Goal: Information Seeking & Learning: Learn about a topic

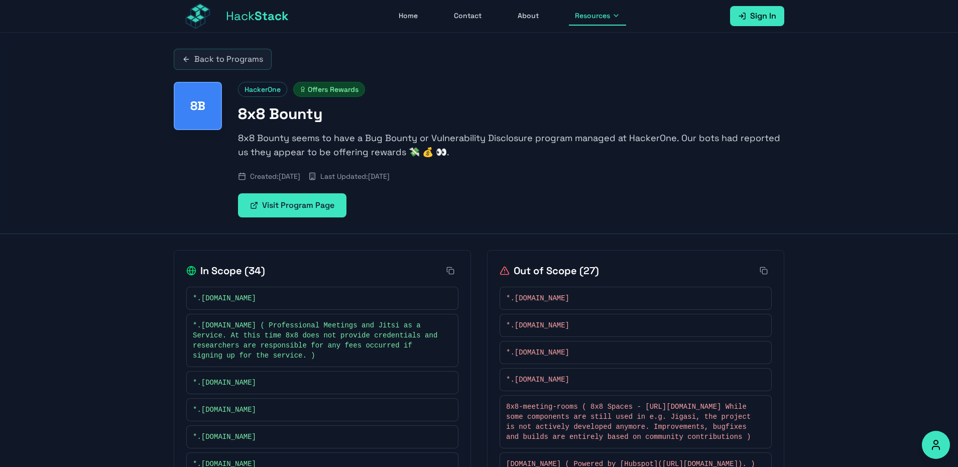
click at [612, 19] on icon at bounding box center [616, 16] width 8 height 8
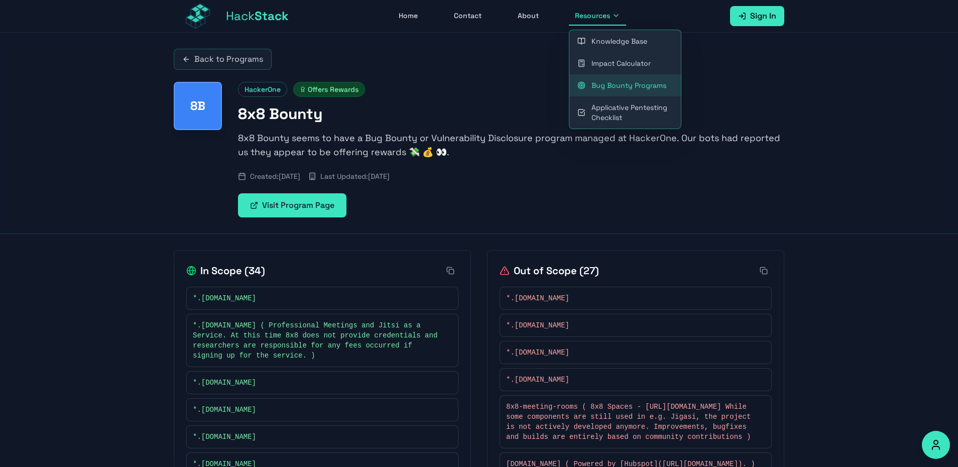
click at [602, 92] on link "Bug Bounty Programs" at bounding box center [624, 85] width 111 height 22
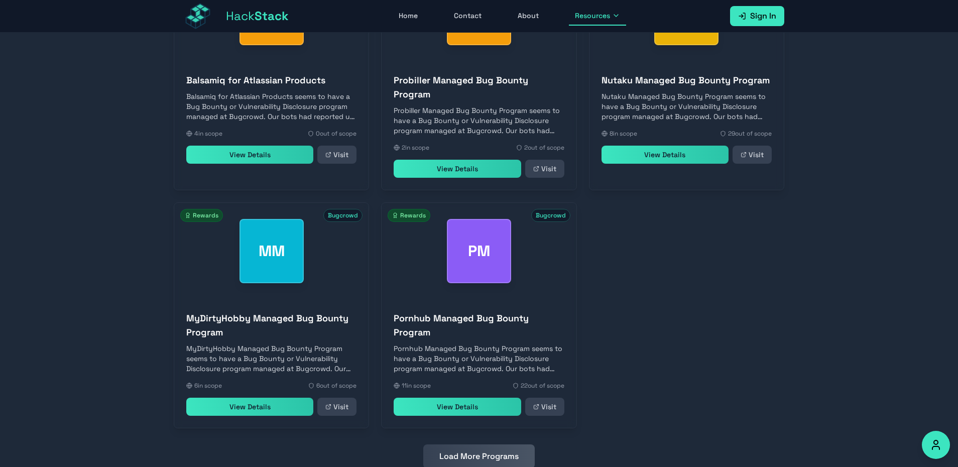
scroll to position [395, 0]
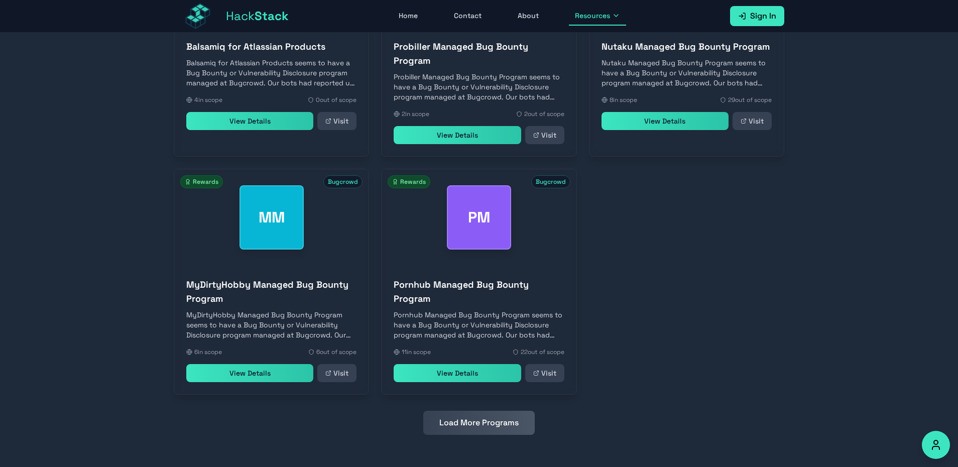
click at [484, 428] on button "Load More Programs" at bounding box center [478, 423] width 111 height 24
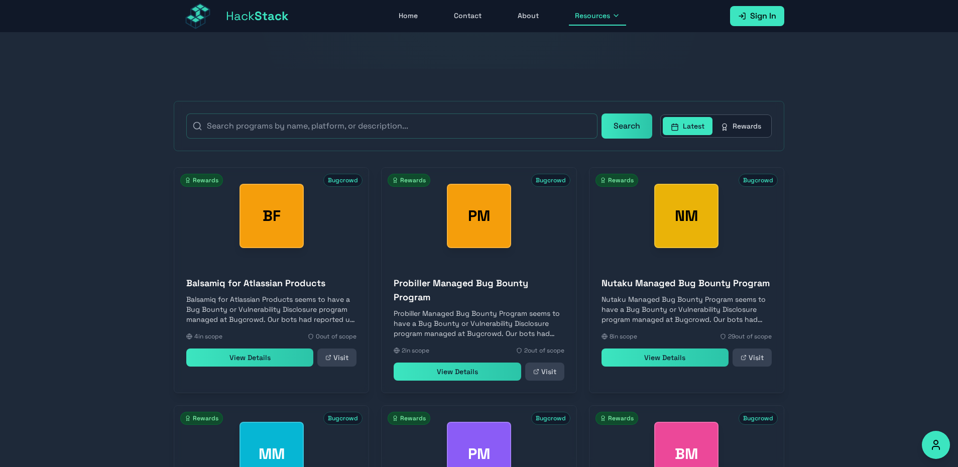
scroll to position [154, 0]
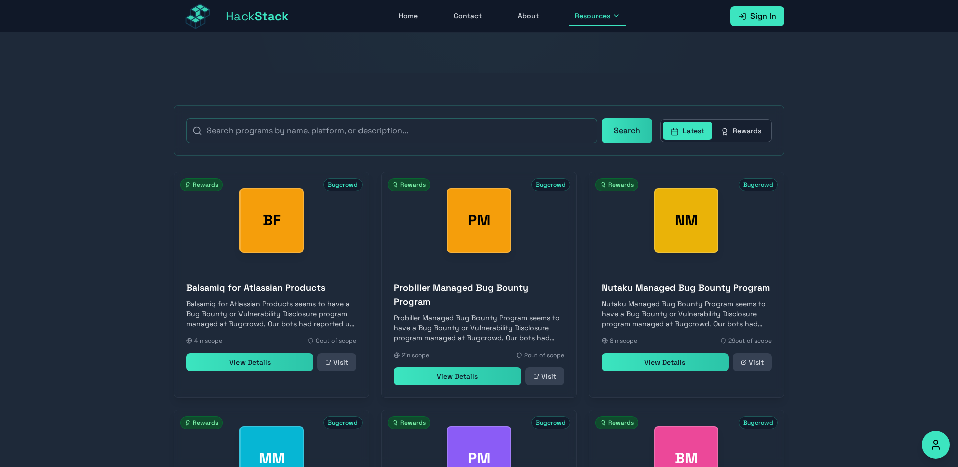
click at [259, 371] on link "View Details" at bounding box center [249, 362] width 127 height 18
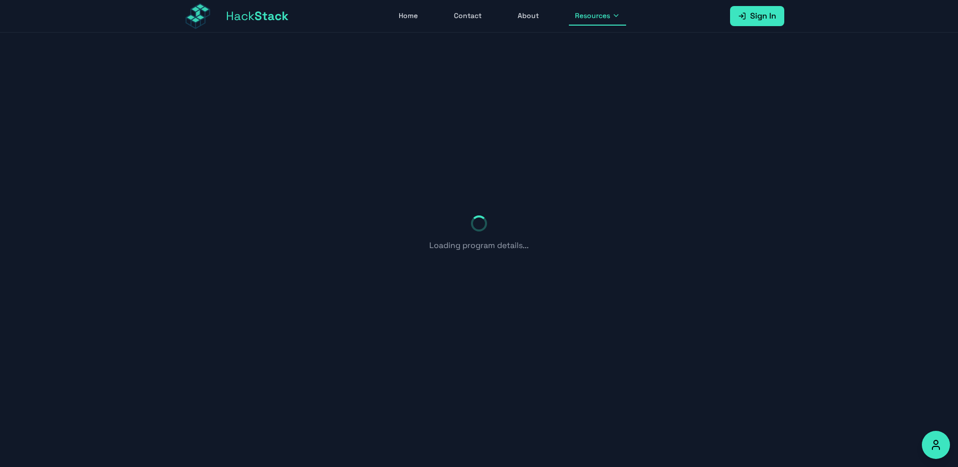
scroll to position [33, 0]
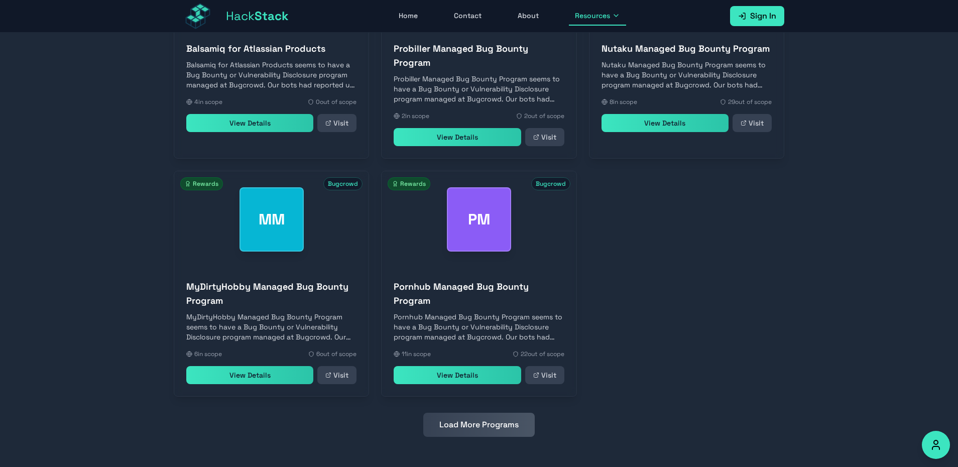
scroll to position [395, 0]
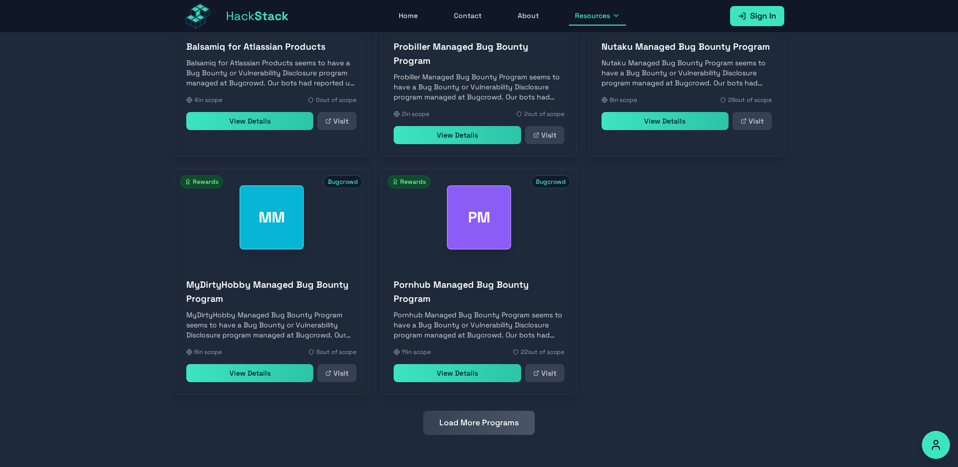
click at [243, 288] on h3 "MyDirtyHobby Managed Bug Bounty Program" at bounding box center [271, 292] width 170 height 28
click at [253, 379] on link "View Details" at bounding box center [249, 373] width 127 height 18
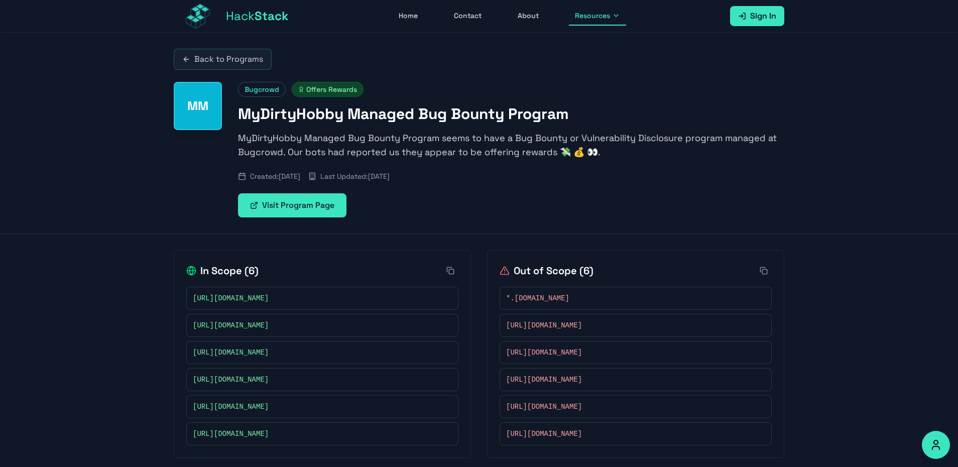
click at [750, 21] on link "Sign In" at bounding box center [757, 16] width 54 height 20
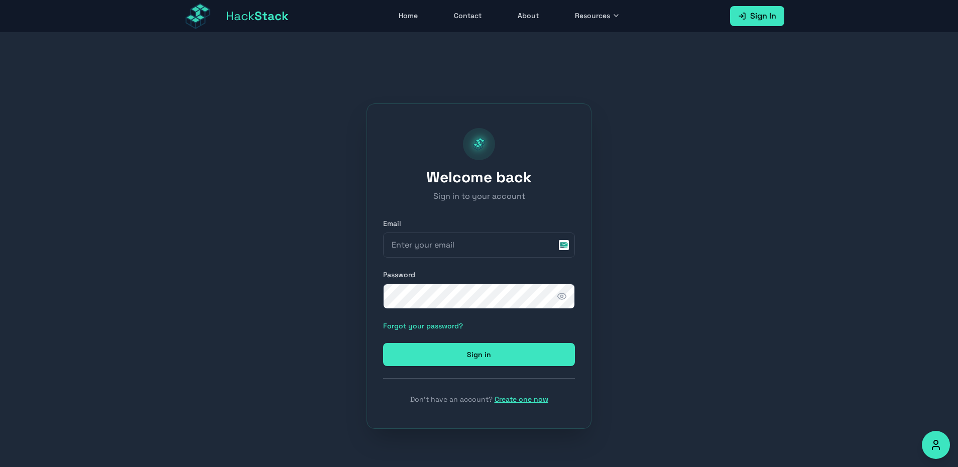
click at [505, 402] on link "Create one now" at bounding box center [522, 399] width 54 height 9
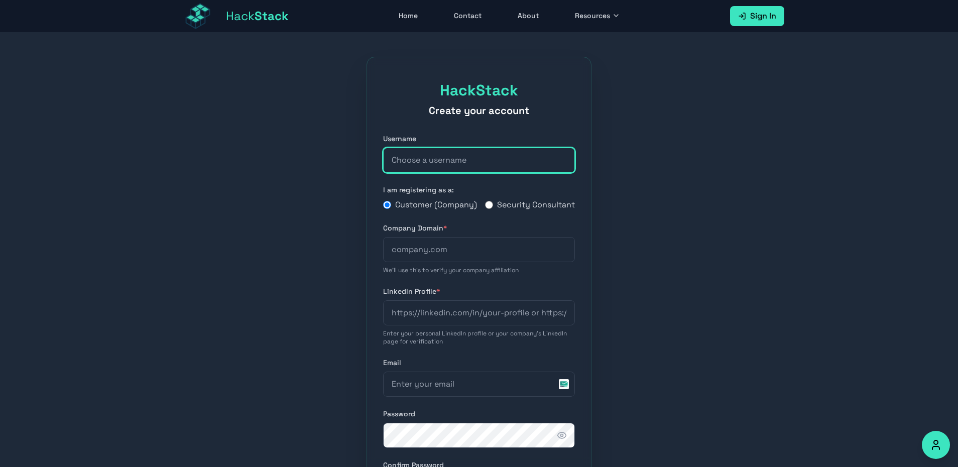
click at [429, 163] on input "text" at bounding box center [479, 160] width 192 height 25
drag, startPoint x: 432, startPoint y: 158, endPoint x: 505, endPoint y: 158, distance: 73.3
click at [505, 158] on input "darkchiper49@gmail.com" at bounding box center [479, 160] width 192 height 25
type input "darkchiper"
click at [192, 324] on div "HackStack Create your account Username darkchiper I am registering as a: Custom…" at bounding box center [479, 342] width 958 height 619
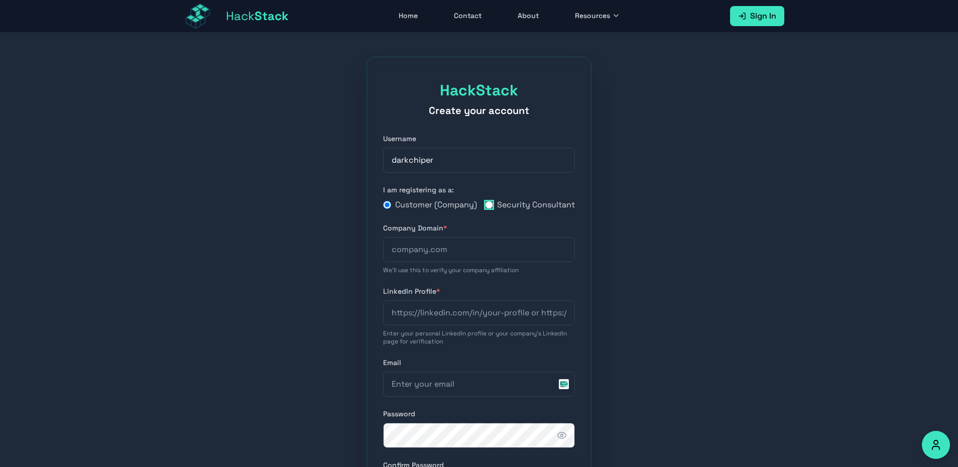
click at [486, 209] on input "Security Consultant" at bounding box center [489, 205] width 8 height 8
radio input "true"
radio input "false"
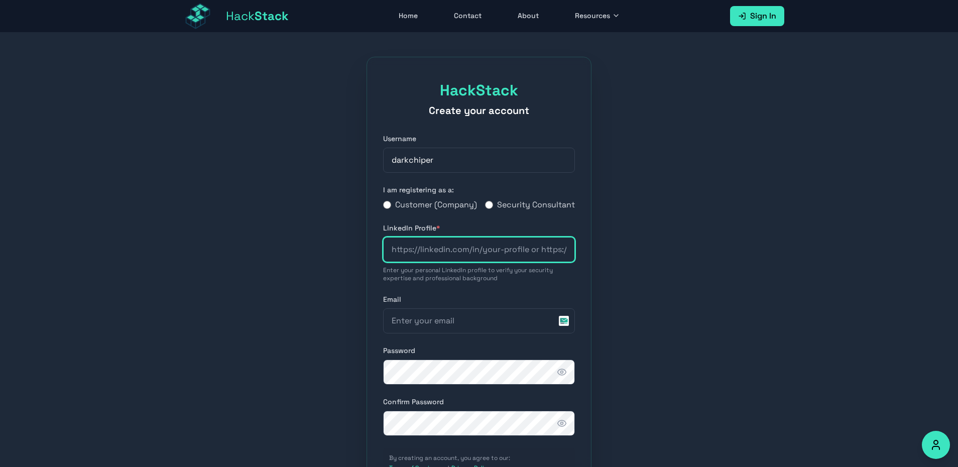
click at [480, 262] on input "url" at bounding box center [479, 249] width 192 height 25
drag, startPoint x: 394, startPoint y: 262, endPoint x: 451, endPoint y: 258, distance: 56.9
click at [451, 258] on input "url" at bounding box center [479, 249] width 192 height 25
click at [490, 262] on input "url" at bounding box center [479, 249] width 192 height 25
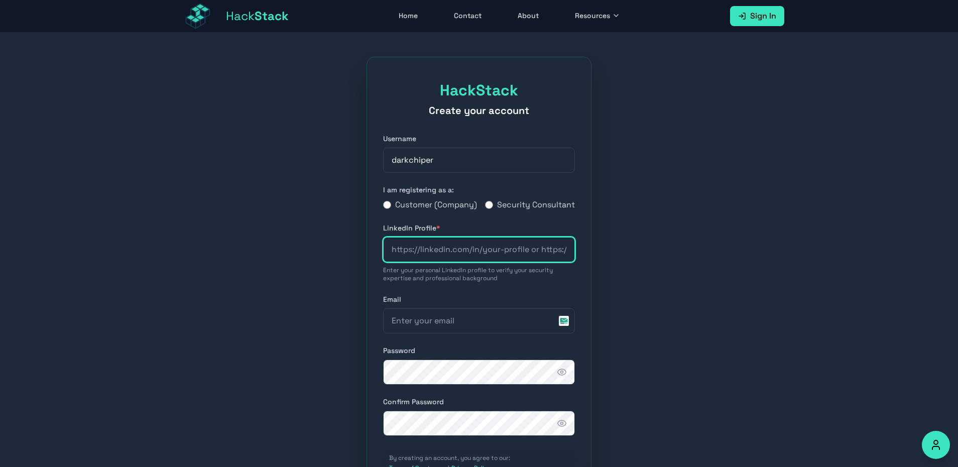
click at [490, 262] on input "url" at bounding box center [479, 249] width 192 height 25
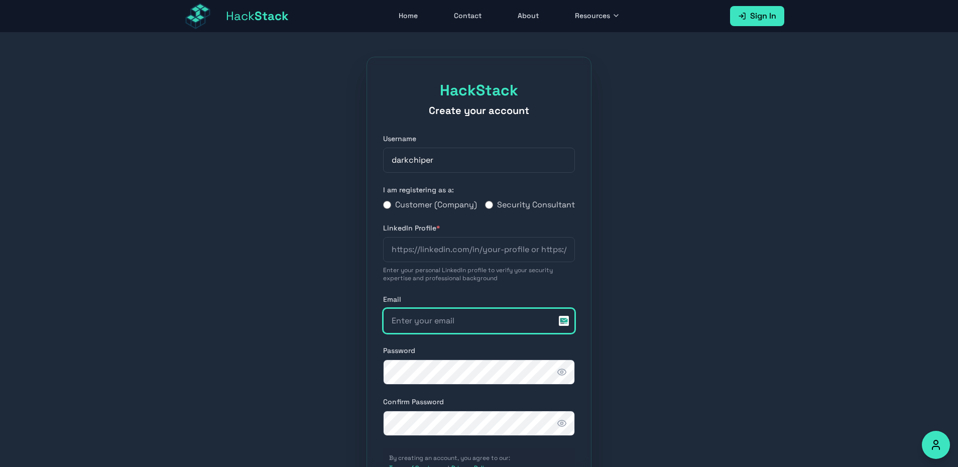
click at [454, 333] on input "email" at bounding box center [479, 320] width 192 height 25
type input "https://"
click at [433, 333] on input "https://" at bounding box center [479, 320] width 192 height 25
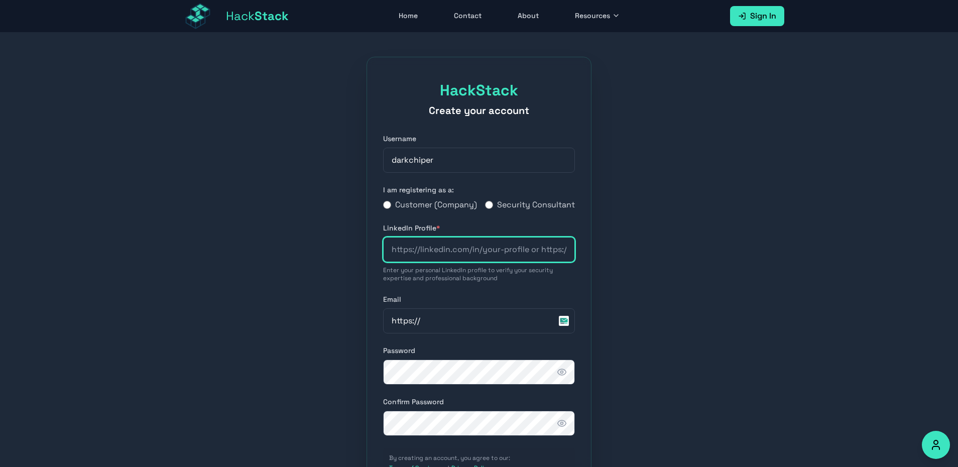
click at [413, 262] on input "url" at bounding box center [479, 249] width 192 height 25
paste input "https://www.linkedin.com/in/ashikur-rahman55/"
type input "https://www.linkedin.com/in/ashikur-rahman55/"
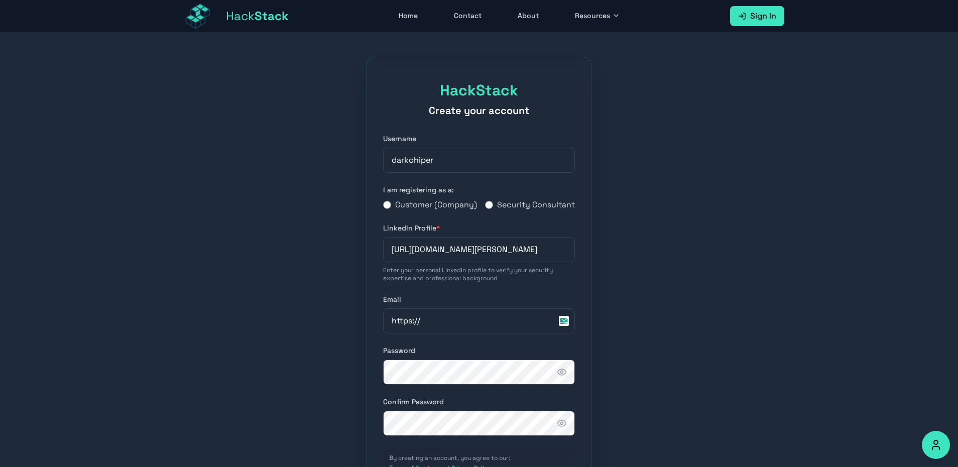
scroll to position [0, 0]
click at [326, 290] on div "HackStack Create your account Username darkchiper I am registering as a: Custom…" at bounding box center [479, 310] width 958 height 555
click at [443, 332] on input "https://" at bounding box center [479, 320] width 192 height 25
drag, startPoint x: 443, startPoint y: 332, endPoint x: 369, endPoint y: 338, distance: 75.1
click at [369, 338] on div "HackStack Create your account Username darkchiper I am registering as a: Custom…" at bounding box center [479, 310] width 225 height 507
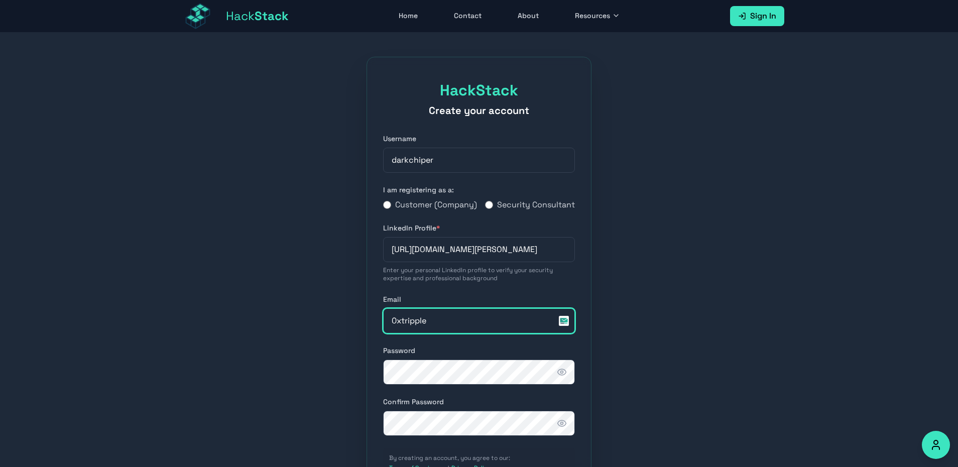
type input "0xtrippleaaa@gmail.com"
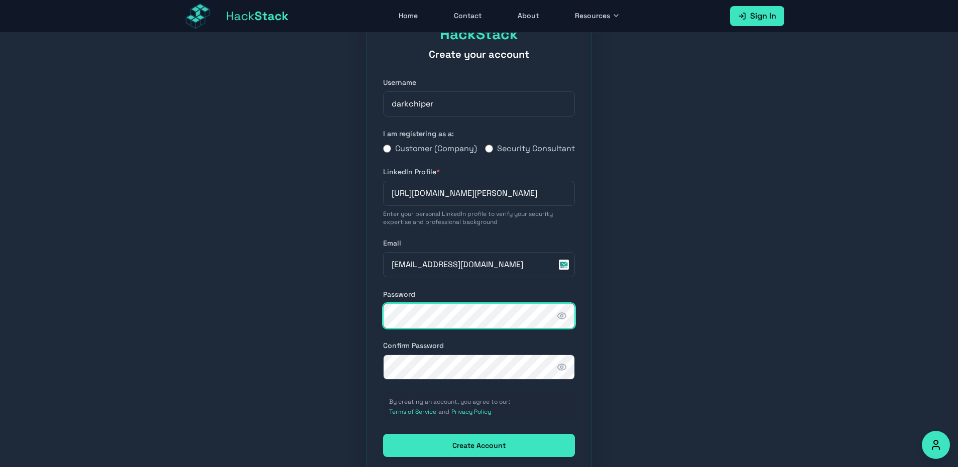
scroll to position [60, 0]
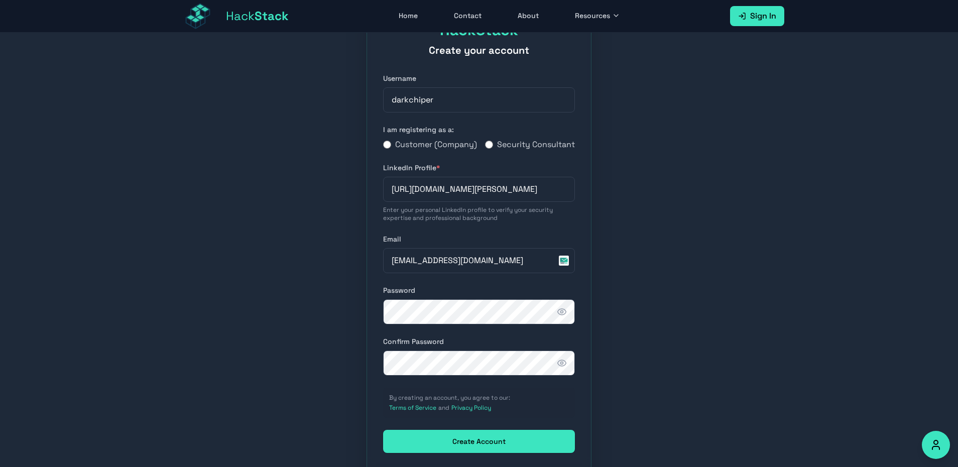
click at [562, 313] on circle "button" at bounding box center [562, 312] width 3 height 3
click at [563, 368] on icon "button" at bounding box center [562, 363] width 10 height 10
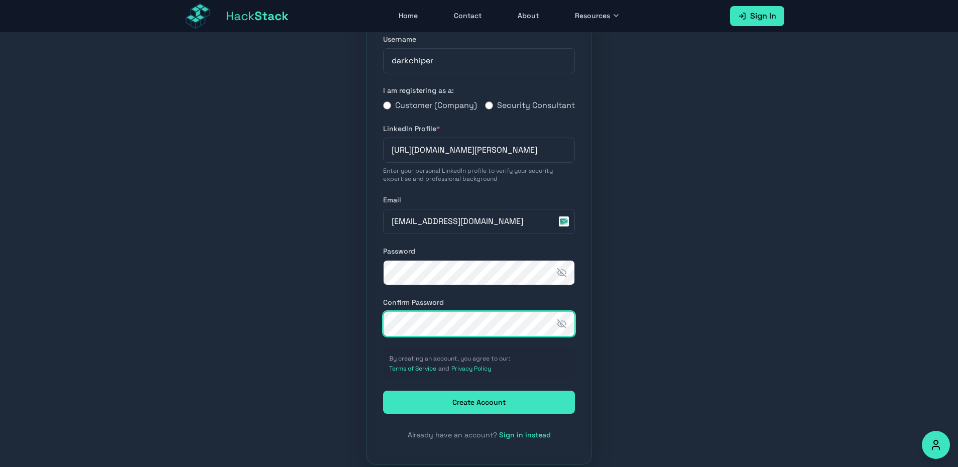
scroll to position [121, 0]
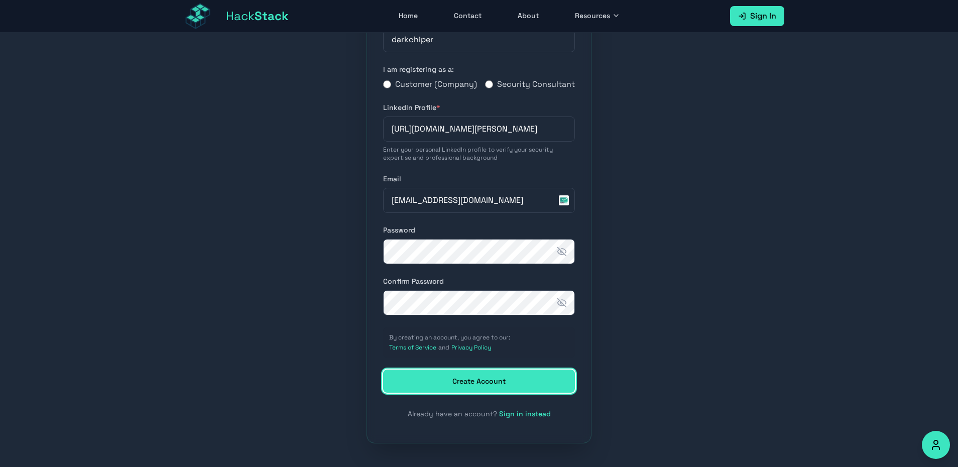
click at [493, 393] on button "Create Account" at bounding box center [479, 381] width 192 height 23
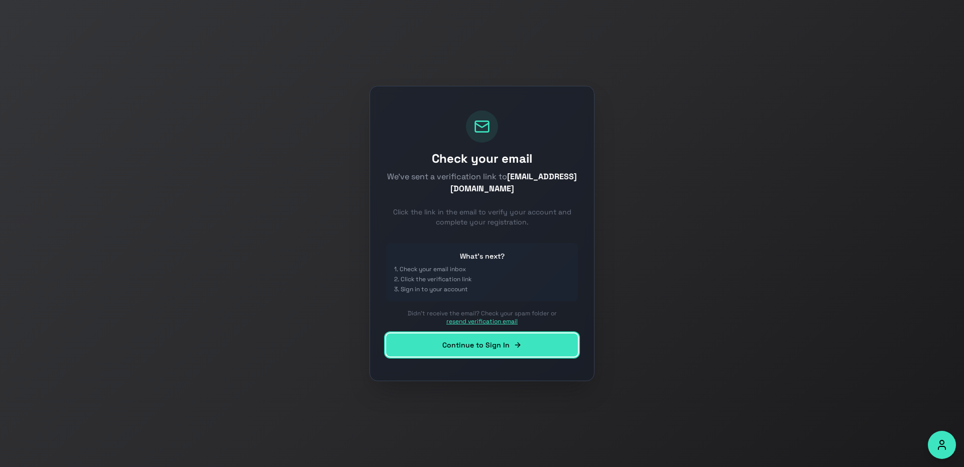
click at [537, 351] on link "Continue to Sign In" at bounding box center [482, 344] width 192 height 23
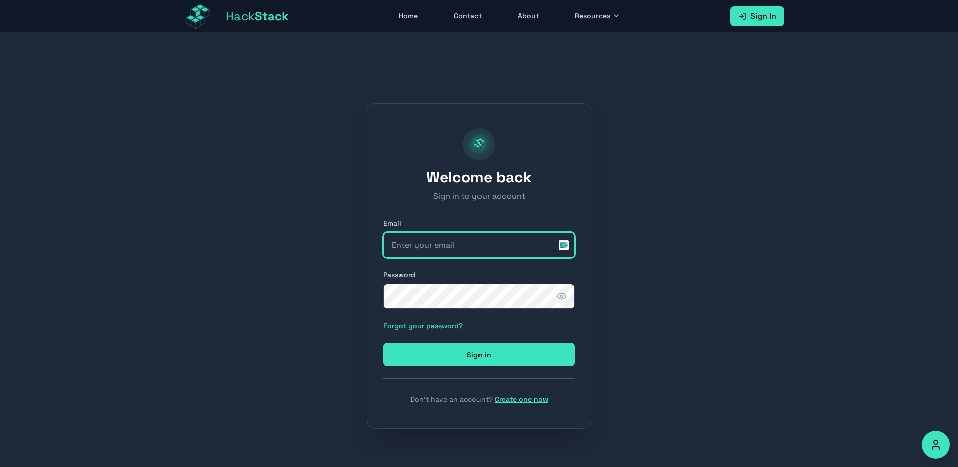
type input "darkchiper"
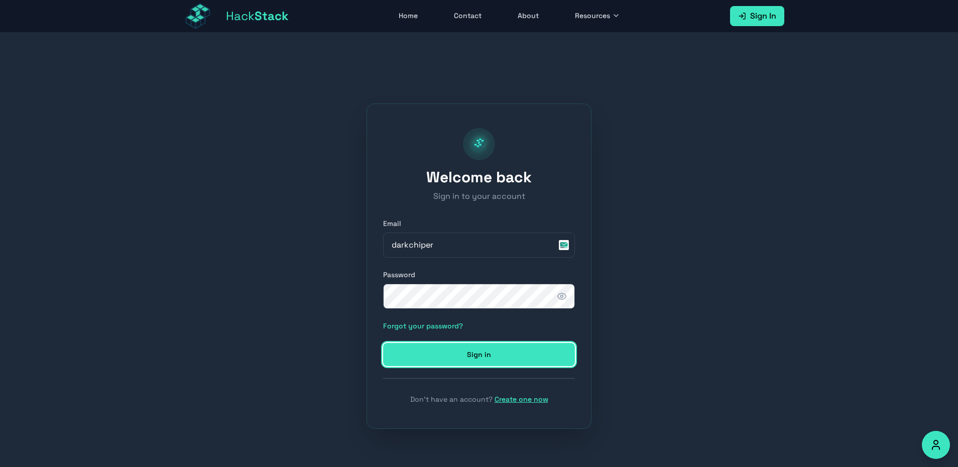
click at [524, 355] on button "Sign in" at bounding box center [479, 354] width 192 height 23
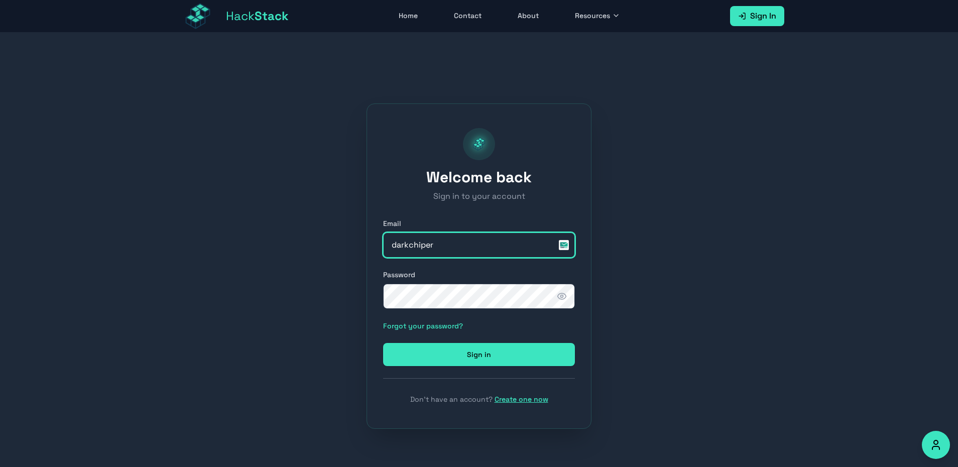
click at [452, 246] on input "darkchiper" at bounding box center [479, 245] width 192 height 25
type input "0xtrippleaaa@gmail.com"
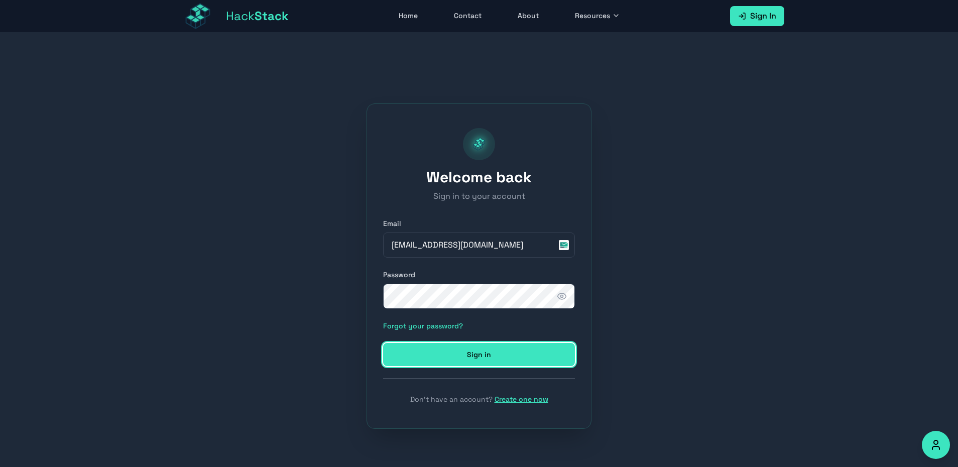
click at [480, 358] on button "Sign in" at bounding box center [479, 354] width 192 height 23
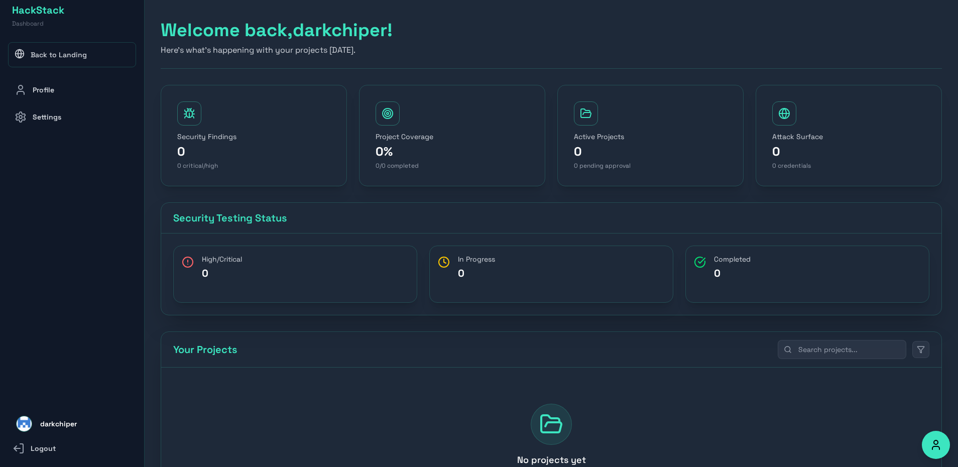
click at [77, 52] on link "Back to Landing" at bounding box center [72, 54] width 128 height 25
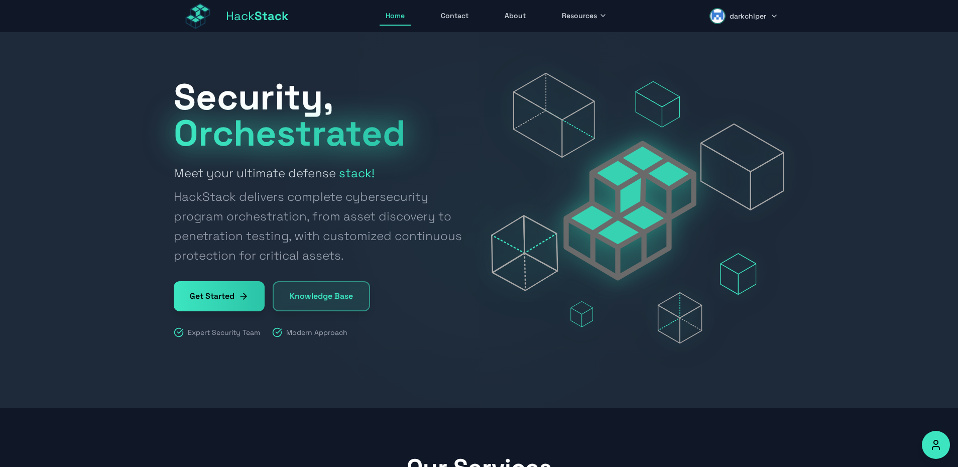
click at [575, 17] on span "Resources" at bounding box center [579, 16] width 35 height 10
click at [616, 81] on link "Bug Bounty Programs" at bounding box center [611, 85] width 111 height 22
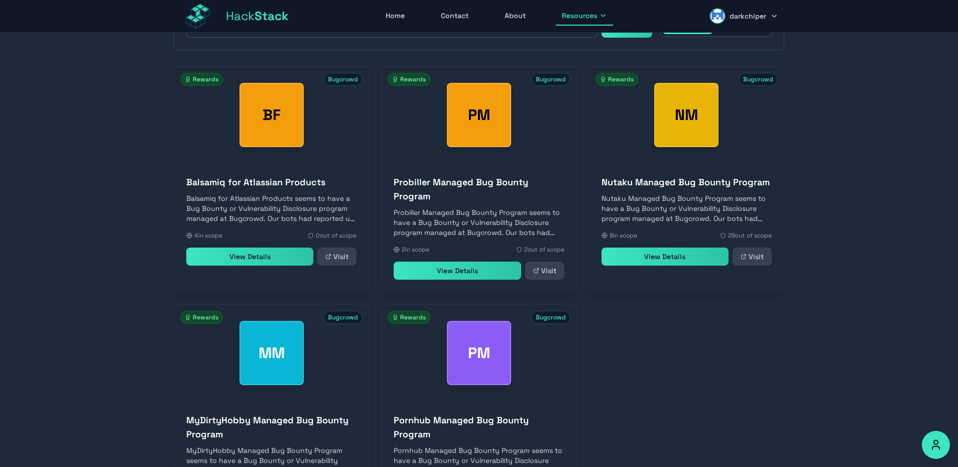
scroll to position [395, 0]
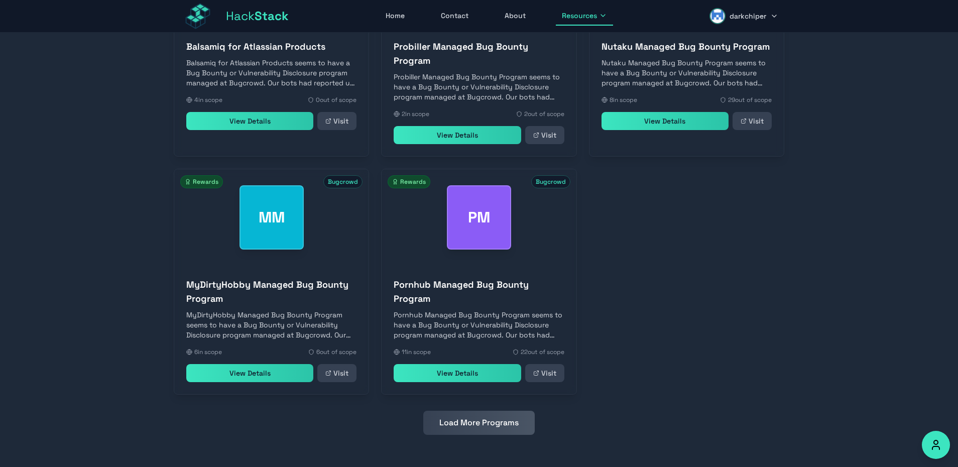
click at [268, 372] on link "View Details" at bounding box center [249, 373] width 127 height 18
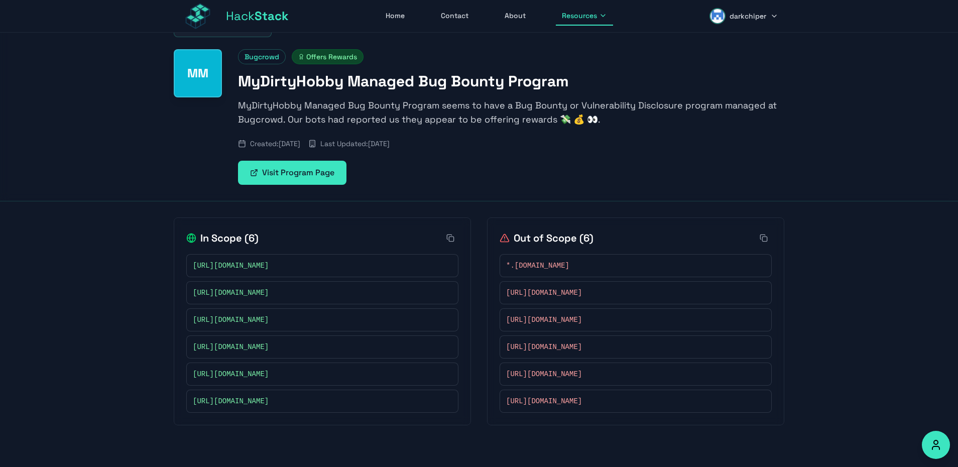
click at [279, 173] on link "Visit Program Page" at bounding box center [292, 173] width 108 height 24
click at [449, 265] on rect at bounding box center [448, 267] width 4 height 4
click at [239, 19] on span "Hack Stack" at bounding box center [257, 16] width 63 height 16
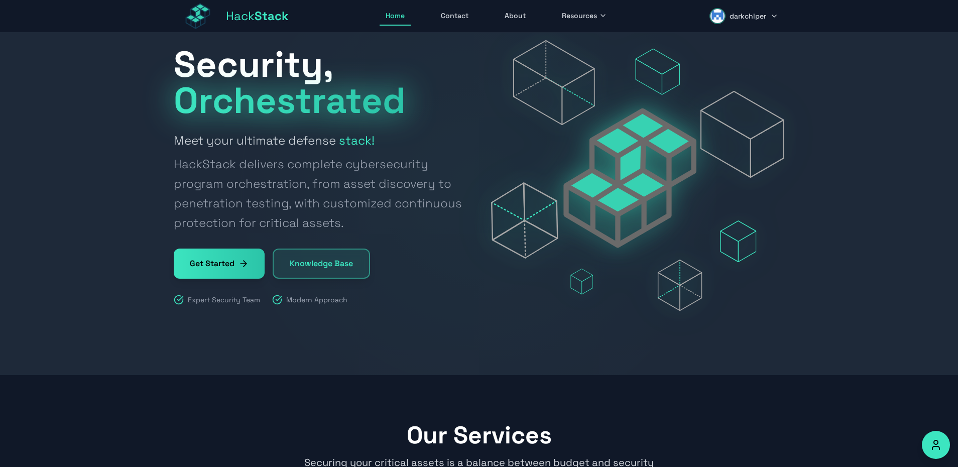
click at [73, 160] on div at bounding box center [479, 187] width 958 height 375
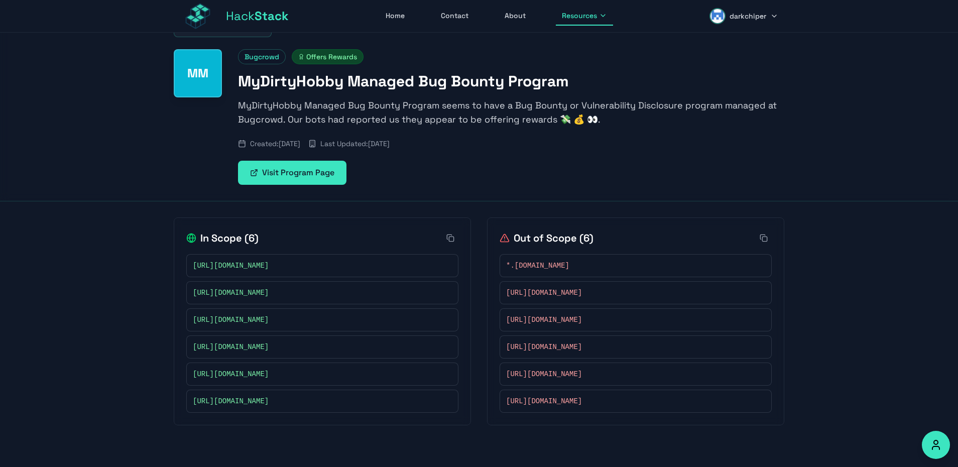
click at [444, 319] on icon at bounding box center [446, 319] width 4 height 4
click at [445, 375] on icon at bounding box center [446, 374] width 4 height 4
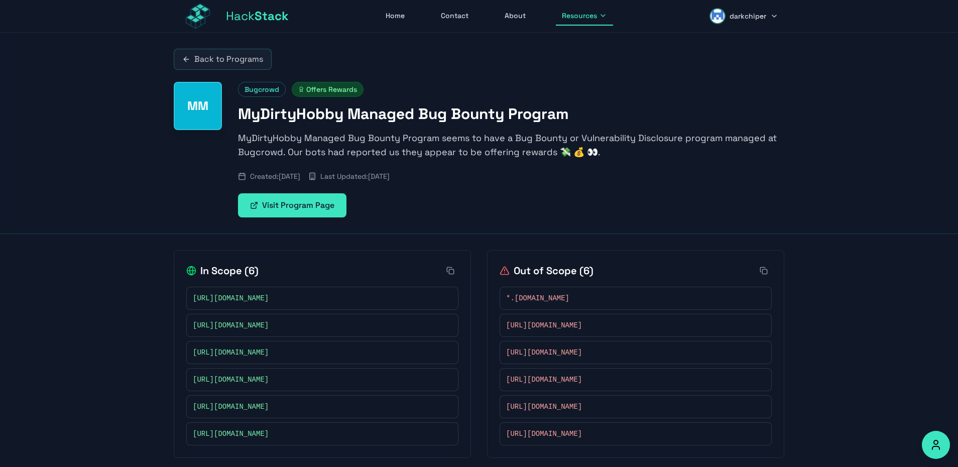
click at [222, 60] on link "Back to Programs" at bounding box center [223, 59] width 98 height 21
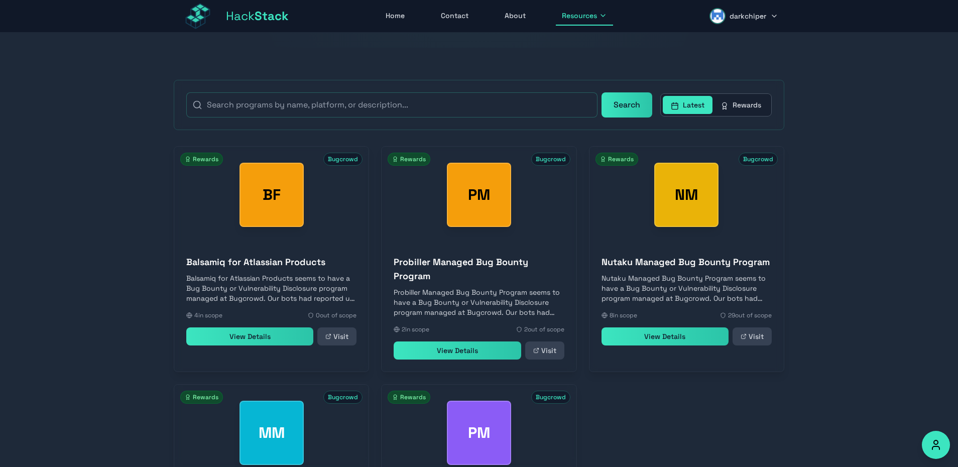
scroll to position [181, 0]
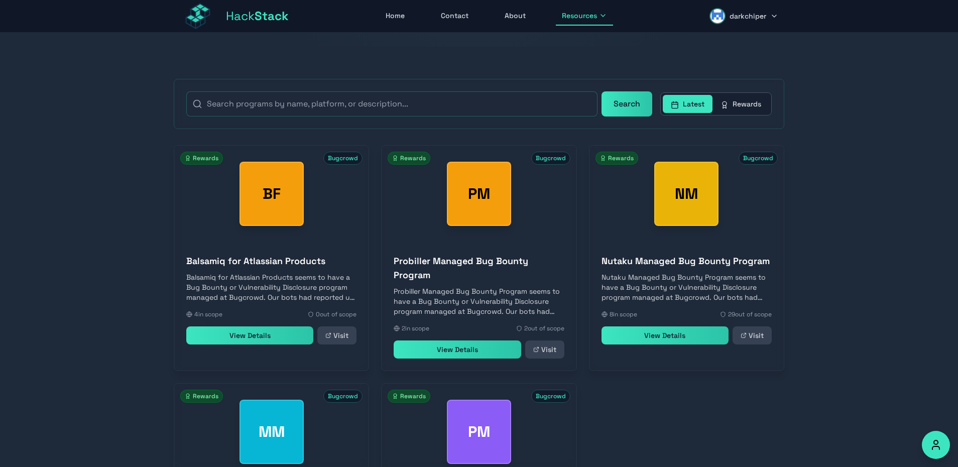
click at [482, 353] on link "View Details" at bounding box center [457, 349] width 127 height 18
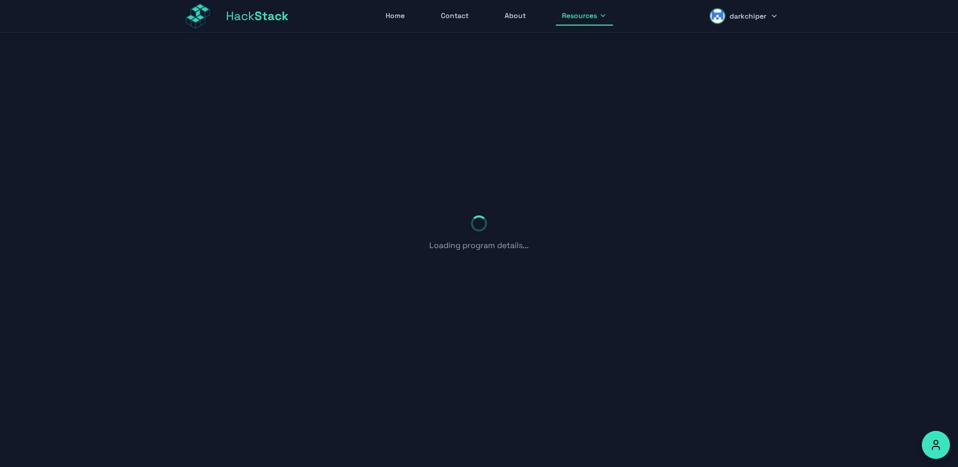
scroll to position [33, 0]
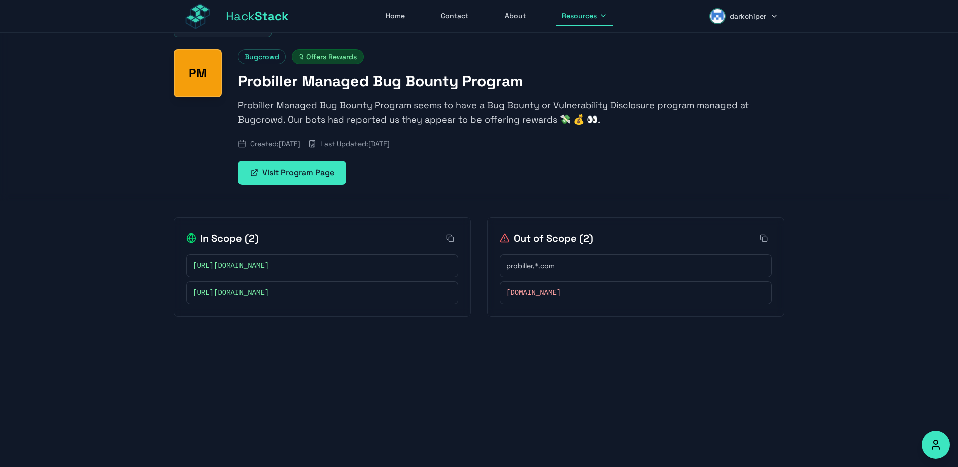
click at [443, 292] on button at bounding box center [447, 293] width 10 height 10
click at [247, 267] on span "http://mgpg2.probiller.com/" at bounding box center [231, 266] width 76 height 10
click at [448, 263] on icon at bounding box center [446, 265] width 4 height 4
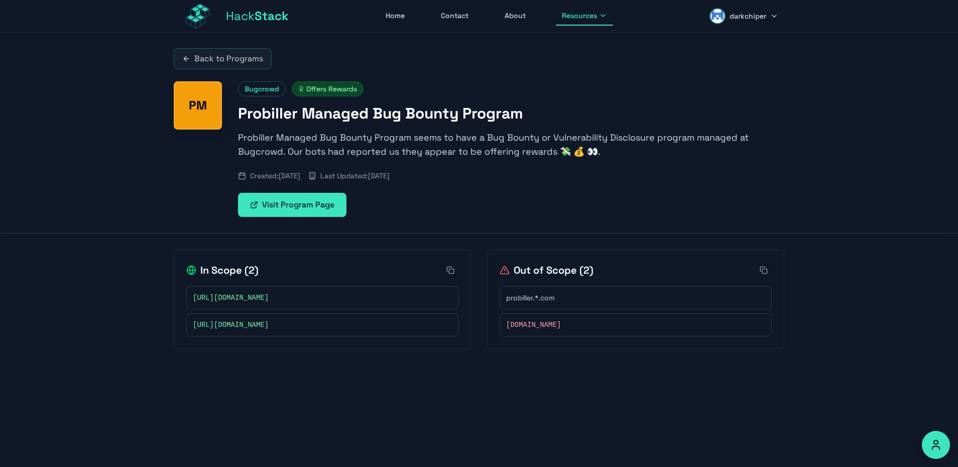
scroll to position [0, 0]
click at [212, 61] on link "Back to Programs" at bounding box center [223, 59] width 98 height 21
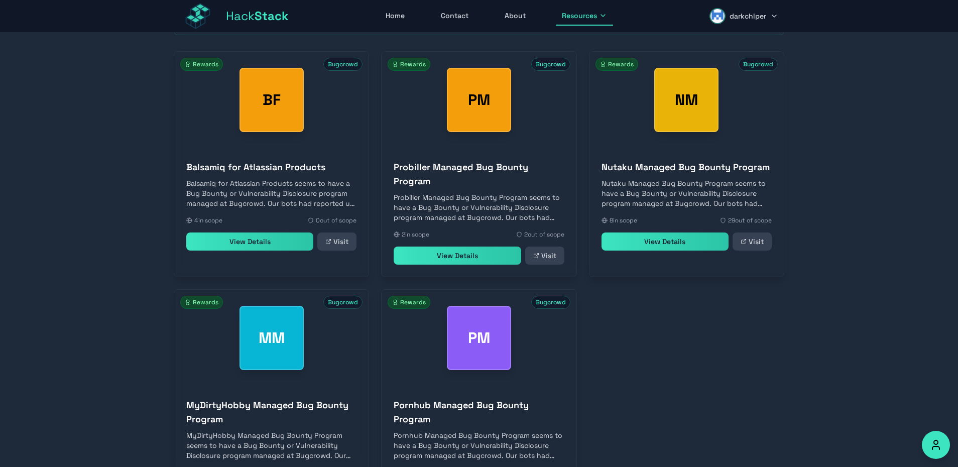
scroll to position [395, 0]
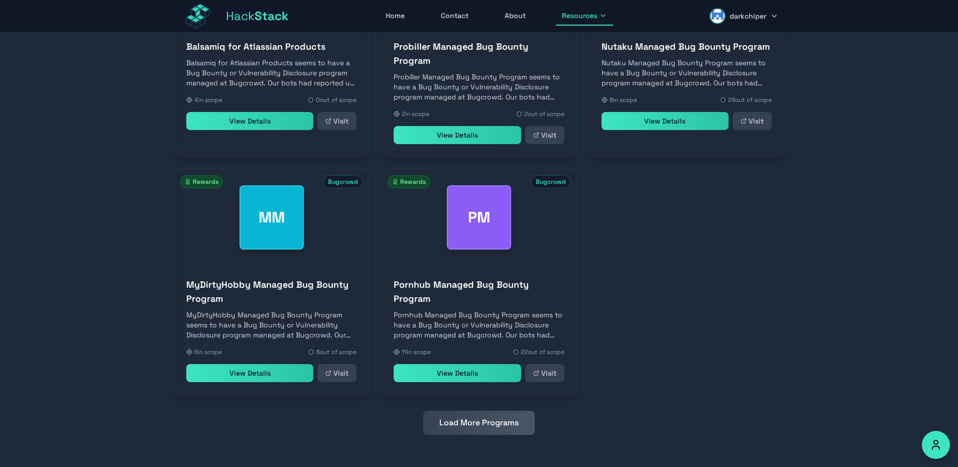
click at [453, 382] on link "View Details" at bounding box center [457, 373] width 127 height 18
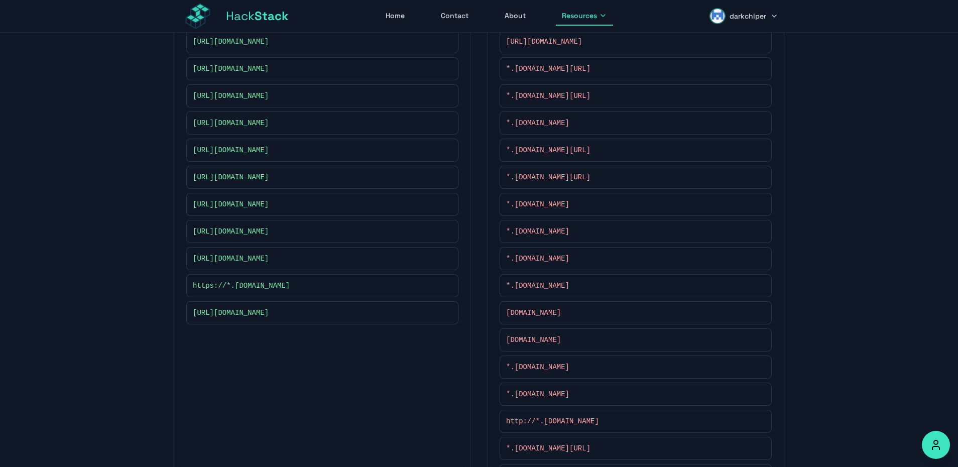
scroll to position [214, 0]
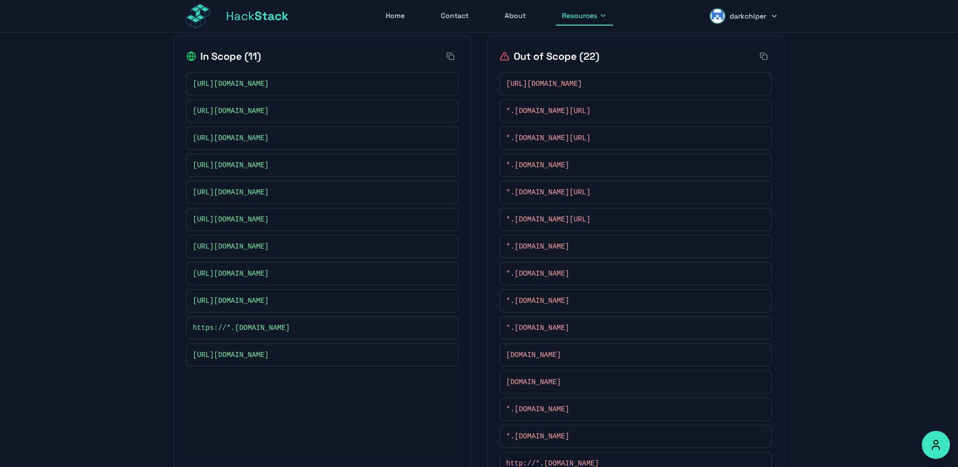
click at [446, 194] on icon at bounding box center [447, 192] width 6 height 6
click at [451, 246] on button at bounding box center [447, 247] width 10 height 10
click at [454, 57] on button at bounding box center [450, 56] width 16 height 16
click at [71, 159] on div "Back to Programs PM Bugcrowd Offers Rewards Pornhub Managed Bug Bounty Program …" at bounding box center [479, 255] width 958 height 875
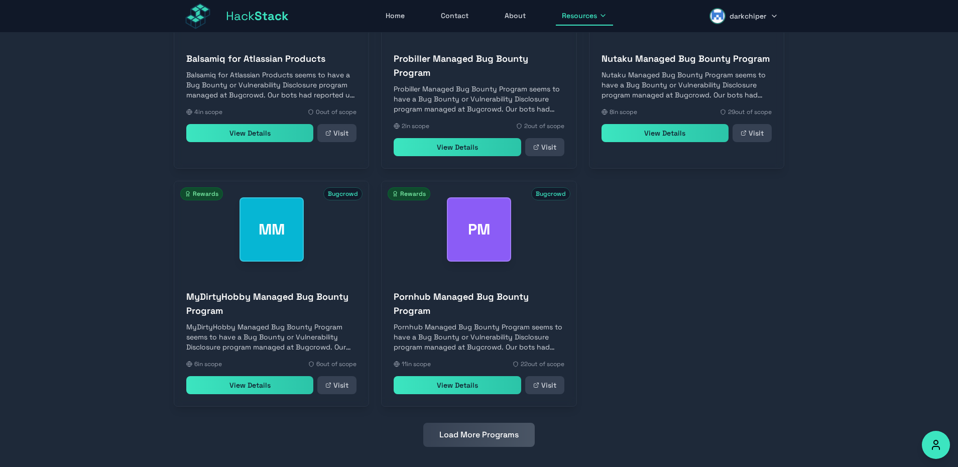
scroll to position [395, 0]
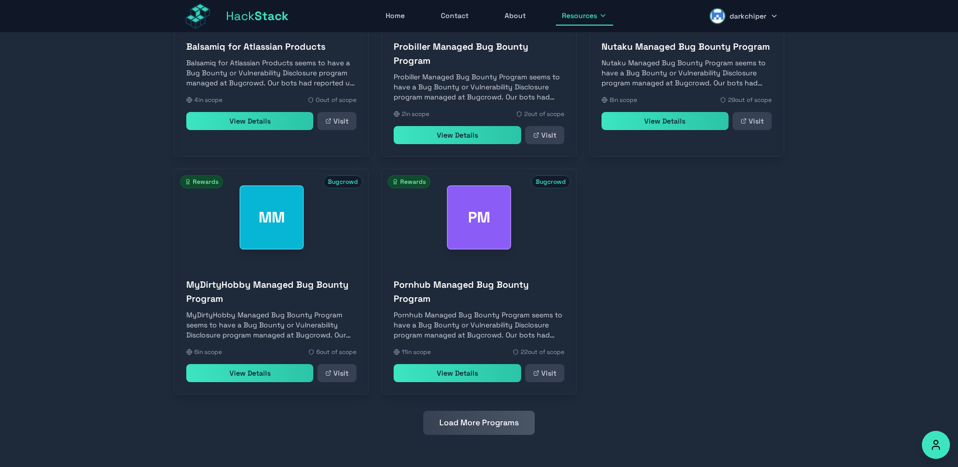
click at [456, 428] on button "Load More Programs" at bounding box center [478, 423] width 111 height 24
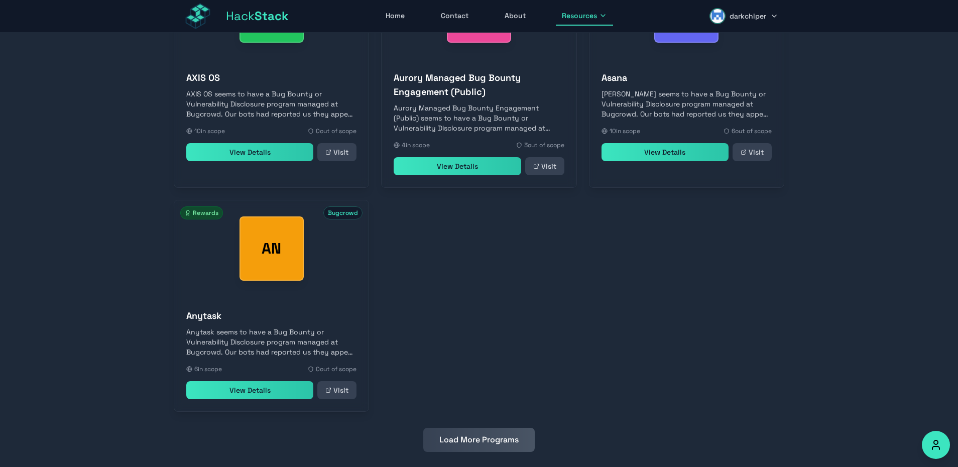
scroll to position [857, 0]
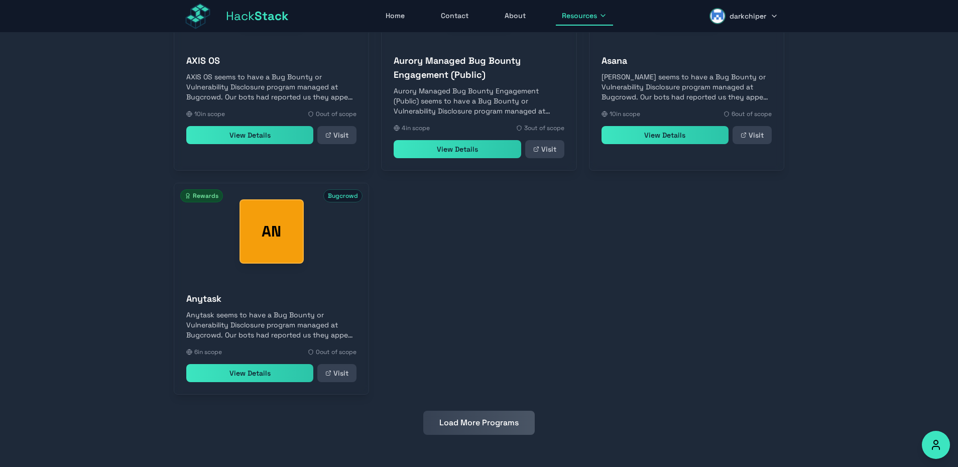
click at [471, 425] on button "Load More Programs" at bounding box center [478, 423] width 111 height 24
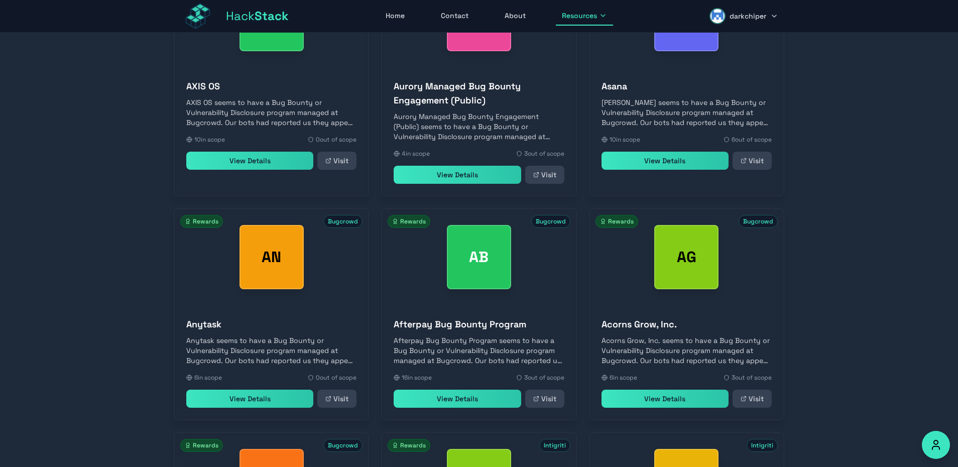
scroll to position [797, 0]
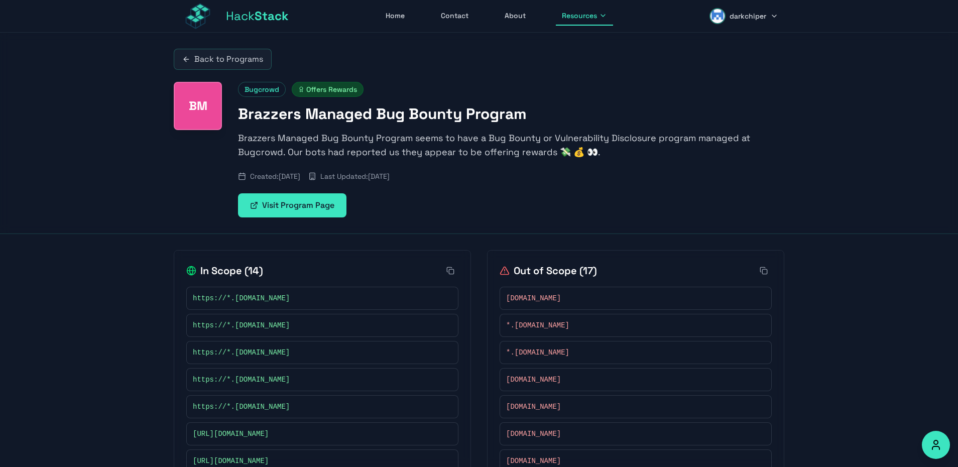
click at [448, 274] on icon at bounding box center [450, 271] width 8 height 8
click at [52, 176] on div "Back to Programs BM Bugcrowd Offers Rewards Brazzers Managed Bug Bounty Program…" at bounding box center [479, 133] width 958 height 201
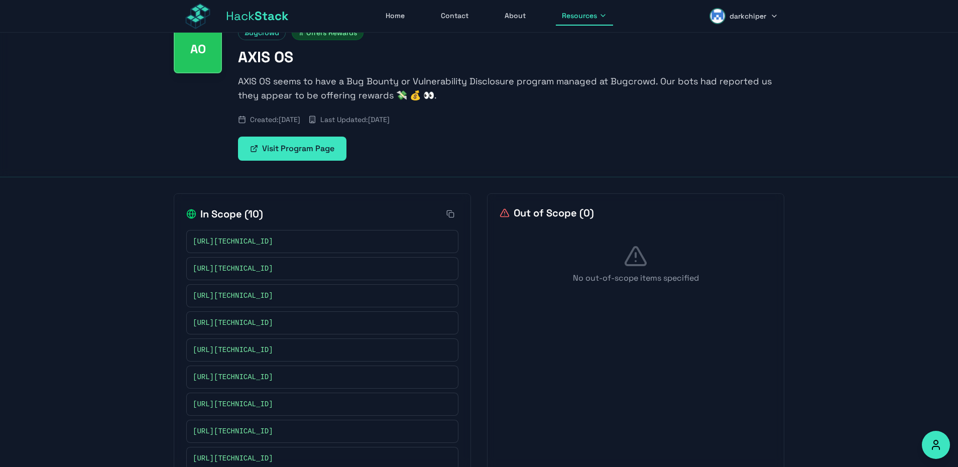
scroll to position [60, 0]
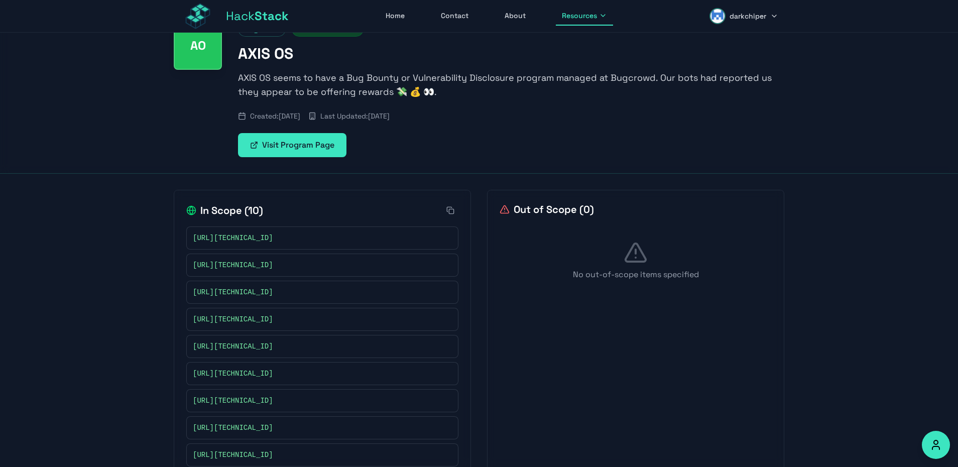
click at [450, 211] on icon at bounding box center [450, 210] width 8 height 8
click at [91, 159] on div "Back to Programs AO Bugcrowd Offers Rewards AXIS OS AXIS OS seems to have a Bug…" at bounding box center [479, 72] width 958 height 201
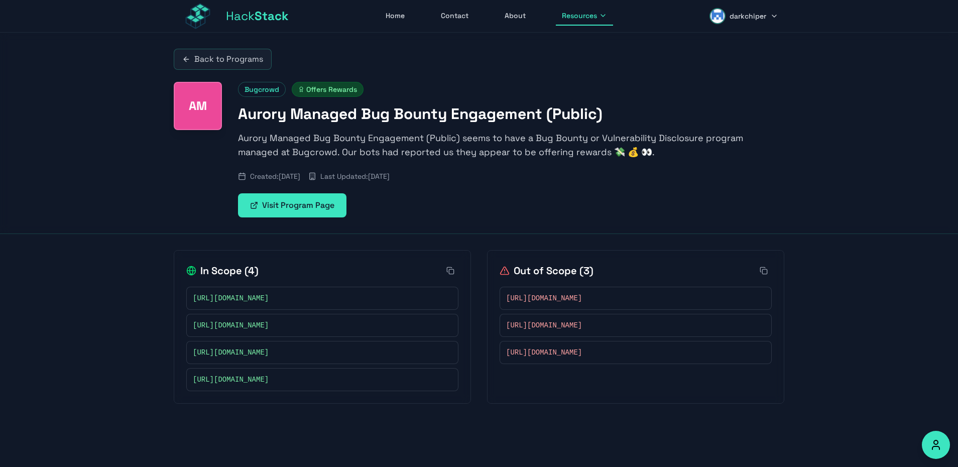
click at [444, 299] on icon at bounding box center [447, 298] width 6 height 6
click at [291, 208] on link "Visit Program Page" at bounding box center [292, 205] width 108 height 24
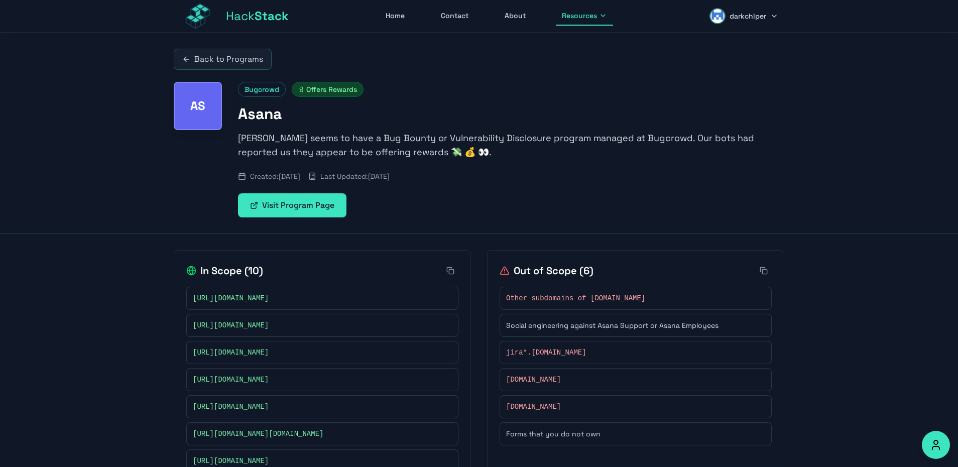
click at [445, 297] on icon at bounding box center [447, 298] width 6 height 6
